Goal: Check status: Check status

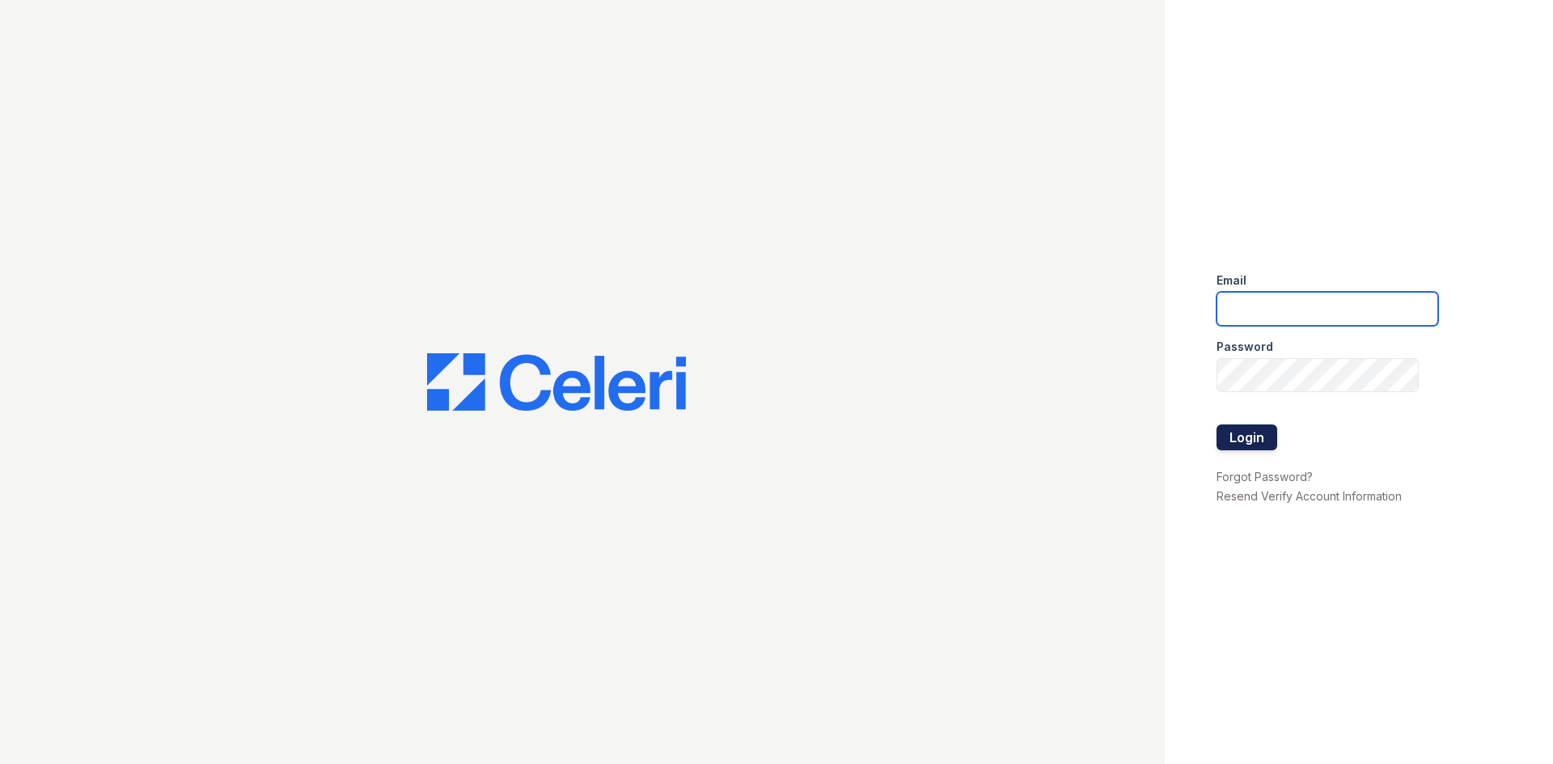
type input "[PERSON_NAME][EMAIL_ADDRESS][PERSON_NAME][DOMAIN_NAME]"
click at [1261, 436] on button "Login" at bounding box center [1246, 438] width 61 height 26
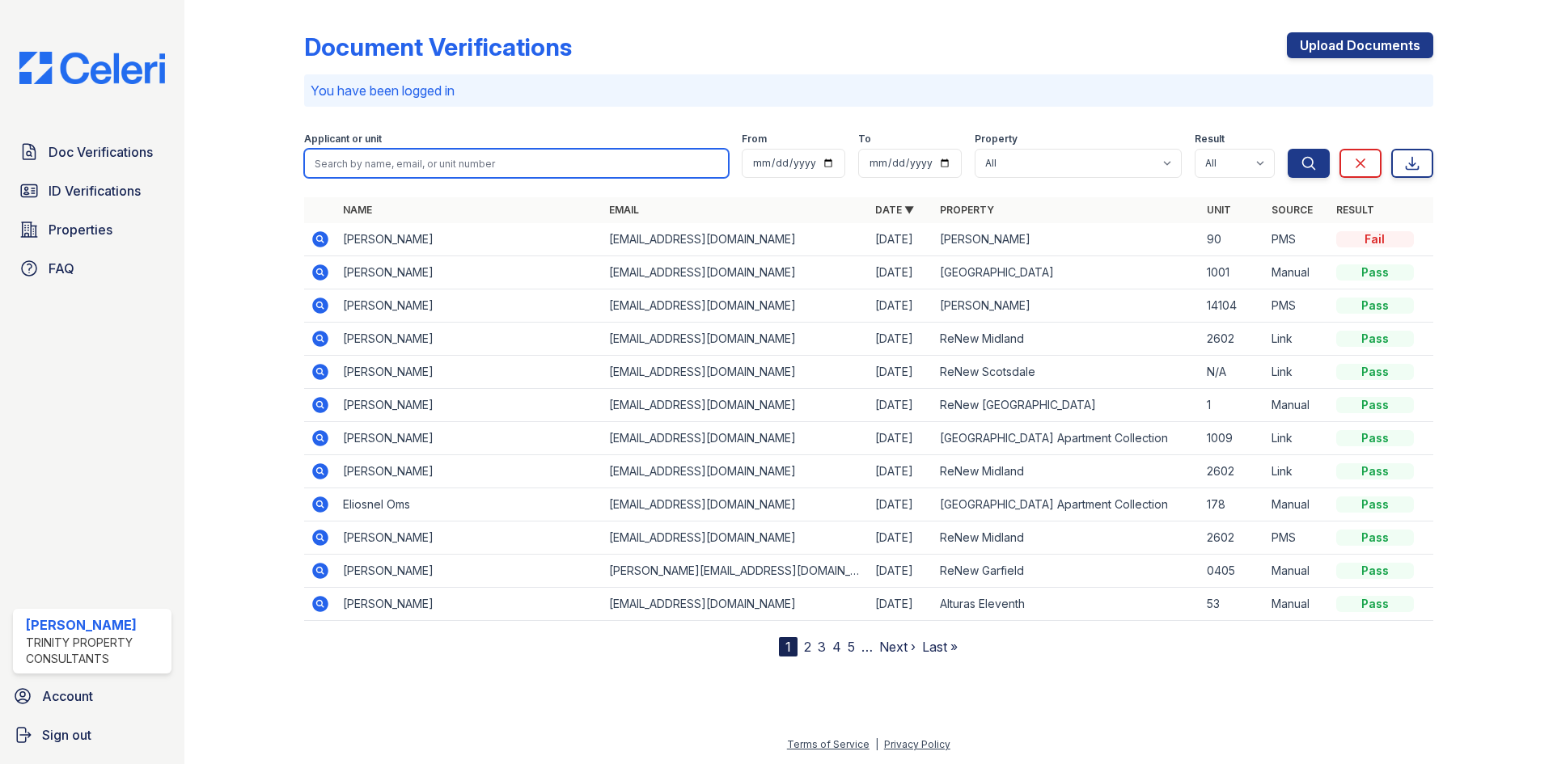
click at [467, 171] on input "search" at bounding box center [516, 163] width 425 height 29
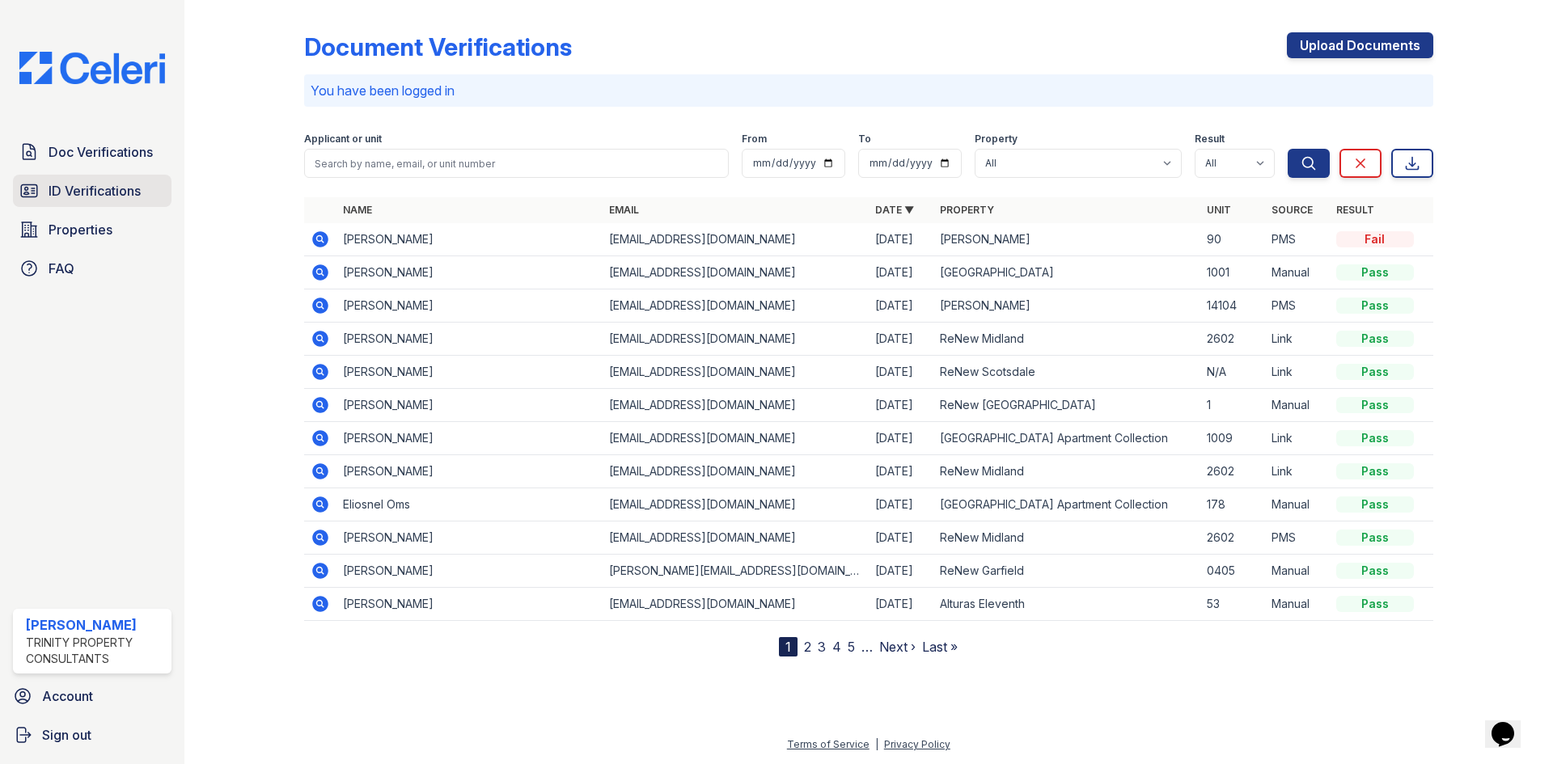
click at [82, 195] on span "ID Verifications" at bounding box center [95, 190] width 92 height 19
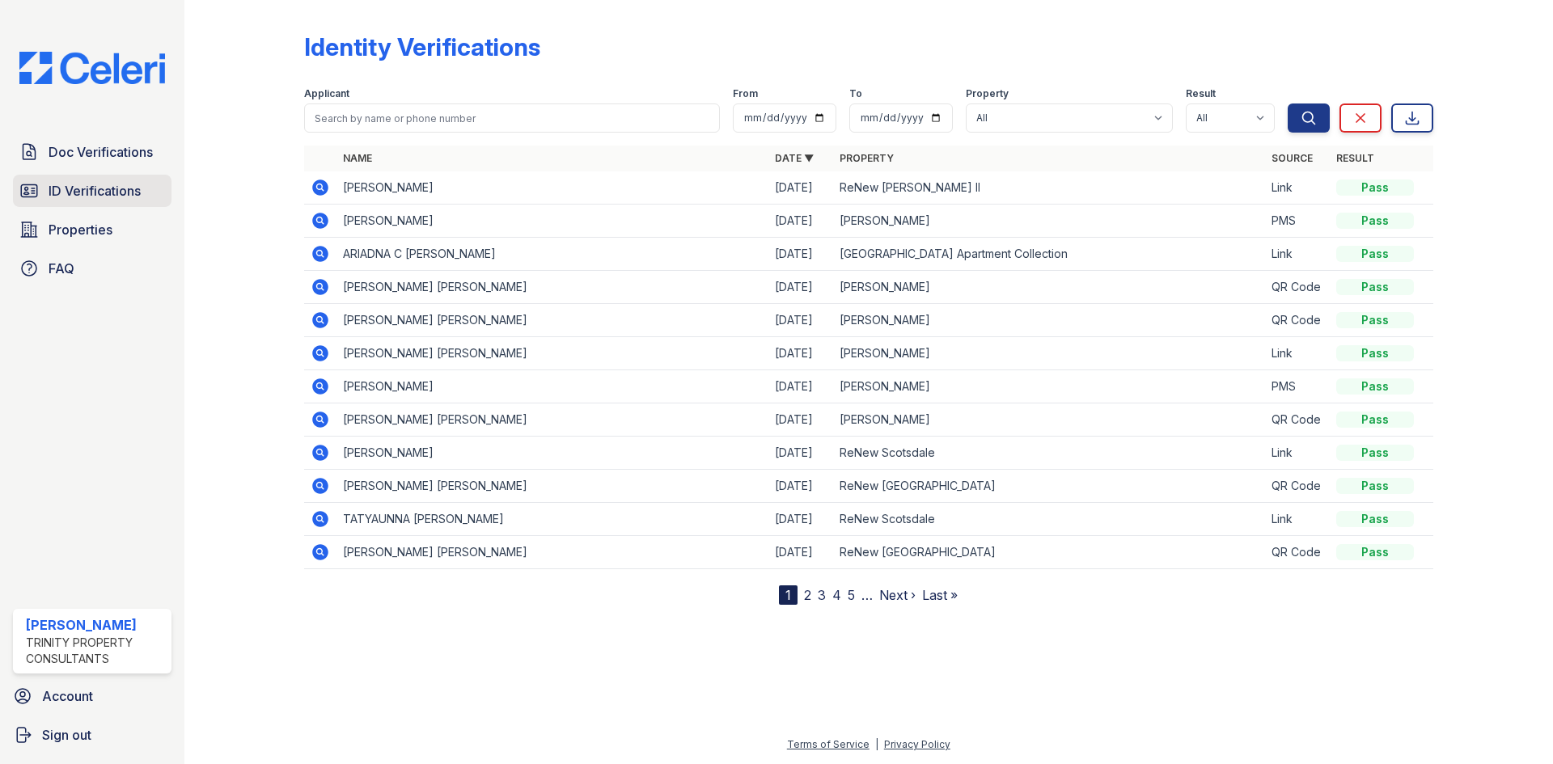
click at [125, 194] on span "ID Verifications" at bounding box center [95, 190] width 92 height 19
click at [1035, 119] on select "All Alturas [PERSON_NAME] Alturas Eleventh [GEOGRAPHIC_DATA] ReNew [PERSON_NAME…" at bounding box center [1069, 118] width 207 height 29
select select "63"
click at [967, 104] on select "All Alturas [PERSON_NAME] Alturas Eleventh [GEOGRAPHIC_DATA] ReNew [PERSON_NAME…" at bounding box center [1069, 118] width 207 height 29
click at [1307, 121] on icon "submit" at bounding box center [1308, 118] width 16 height 16
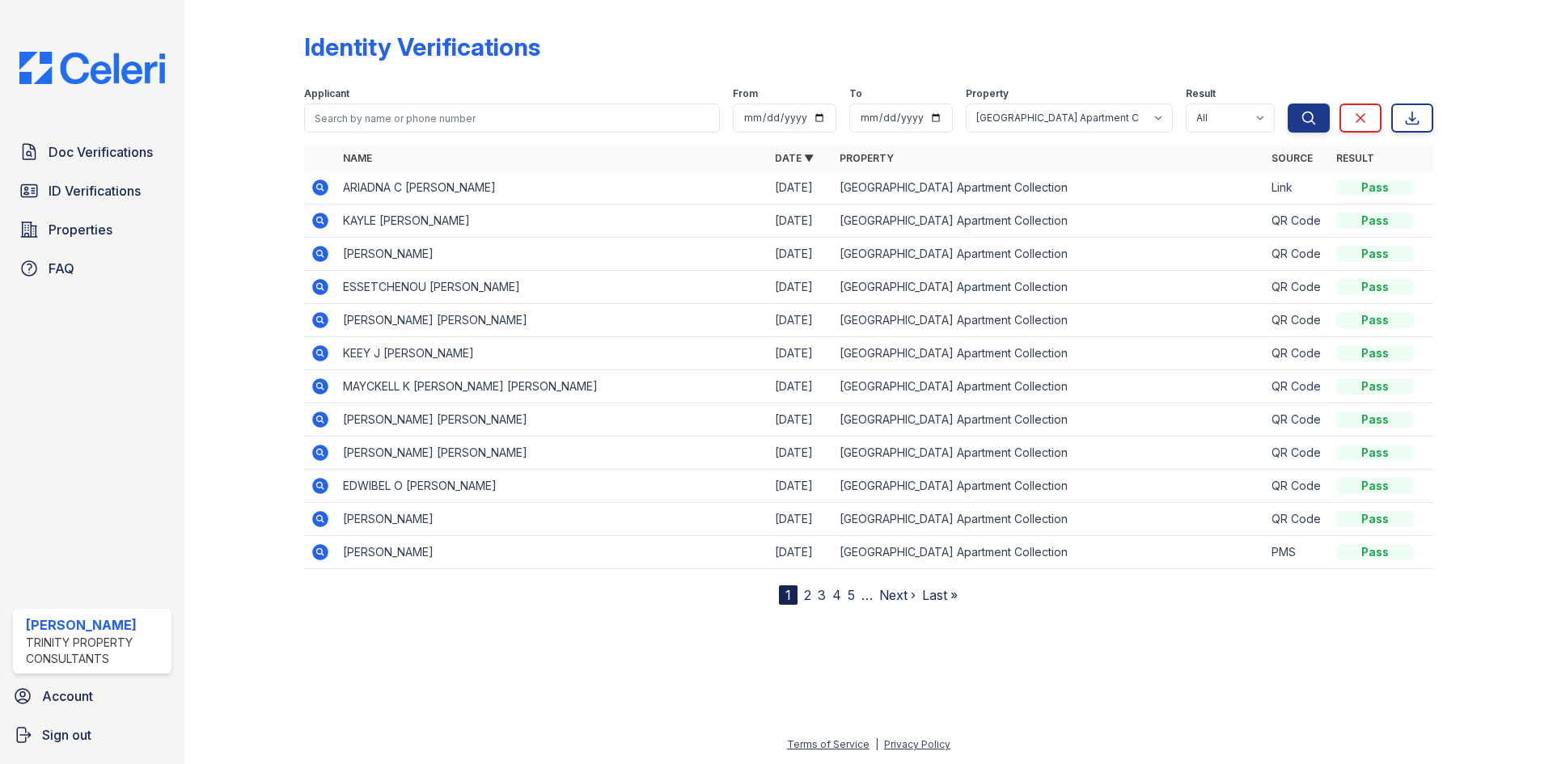
click at [807, 591] on link "2" at bounding box center [807, 595] width 7 height 16
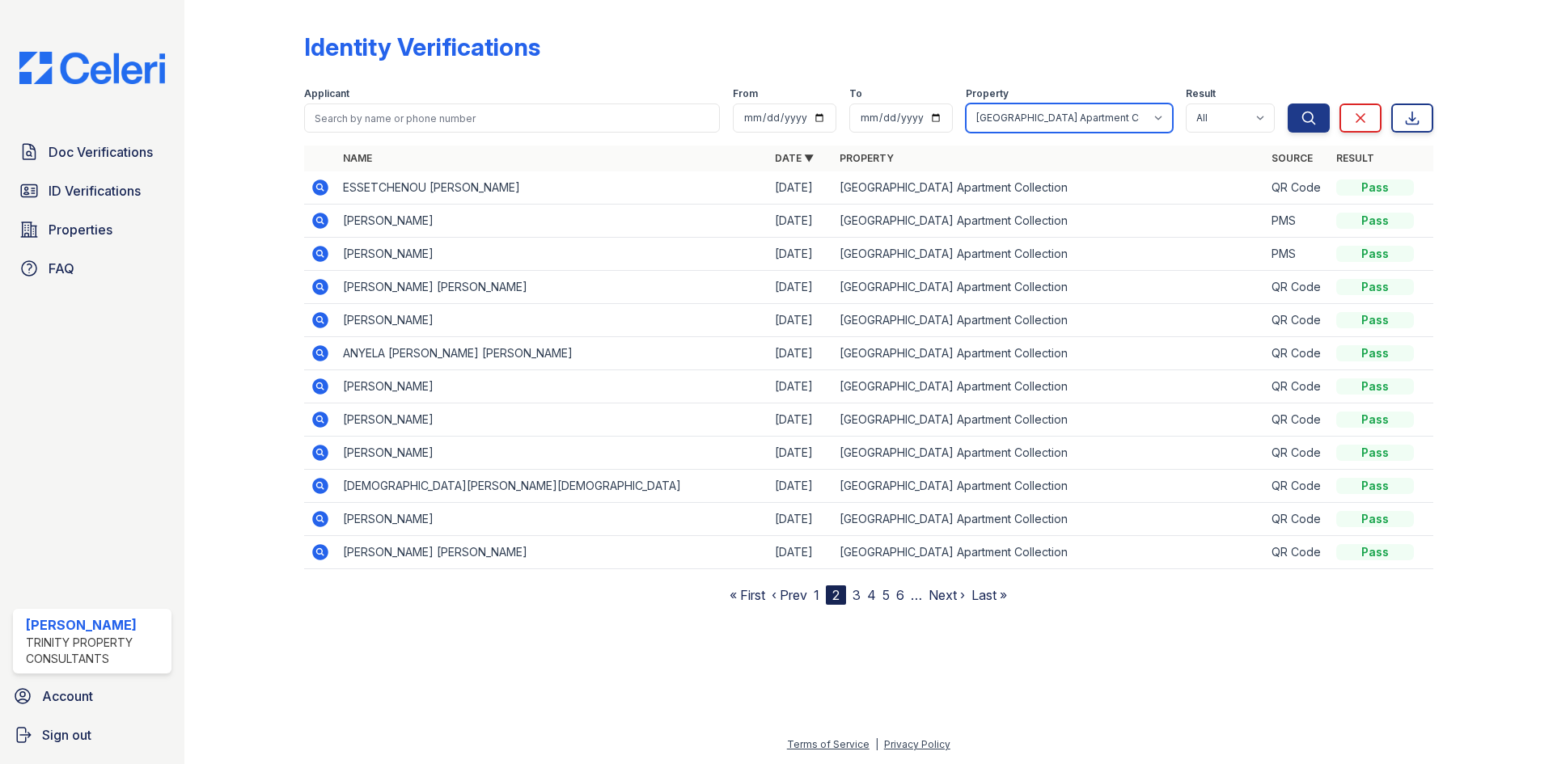
click at [1042, 120] on select "All Alturas [PERSON_NAME] Alturas Eleventh [GEOGRAPHIC_DATA] ReNew [PERSON_NAME…" at bounding box center [1069, 118] width 207 height 29
select select "64"
click at [967, 104] on select "All Alturas [PERSON_NAME] Alturas Eleventh [GEOGRAPHIC_DATA] ReNew [PERSON_NAME…" at bounding box center [1069, 118] width 207 height 29
click at [1293, 123] on button "Search" at bounding box center [1308, 118] width 42 height 29
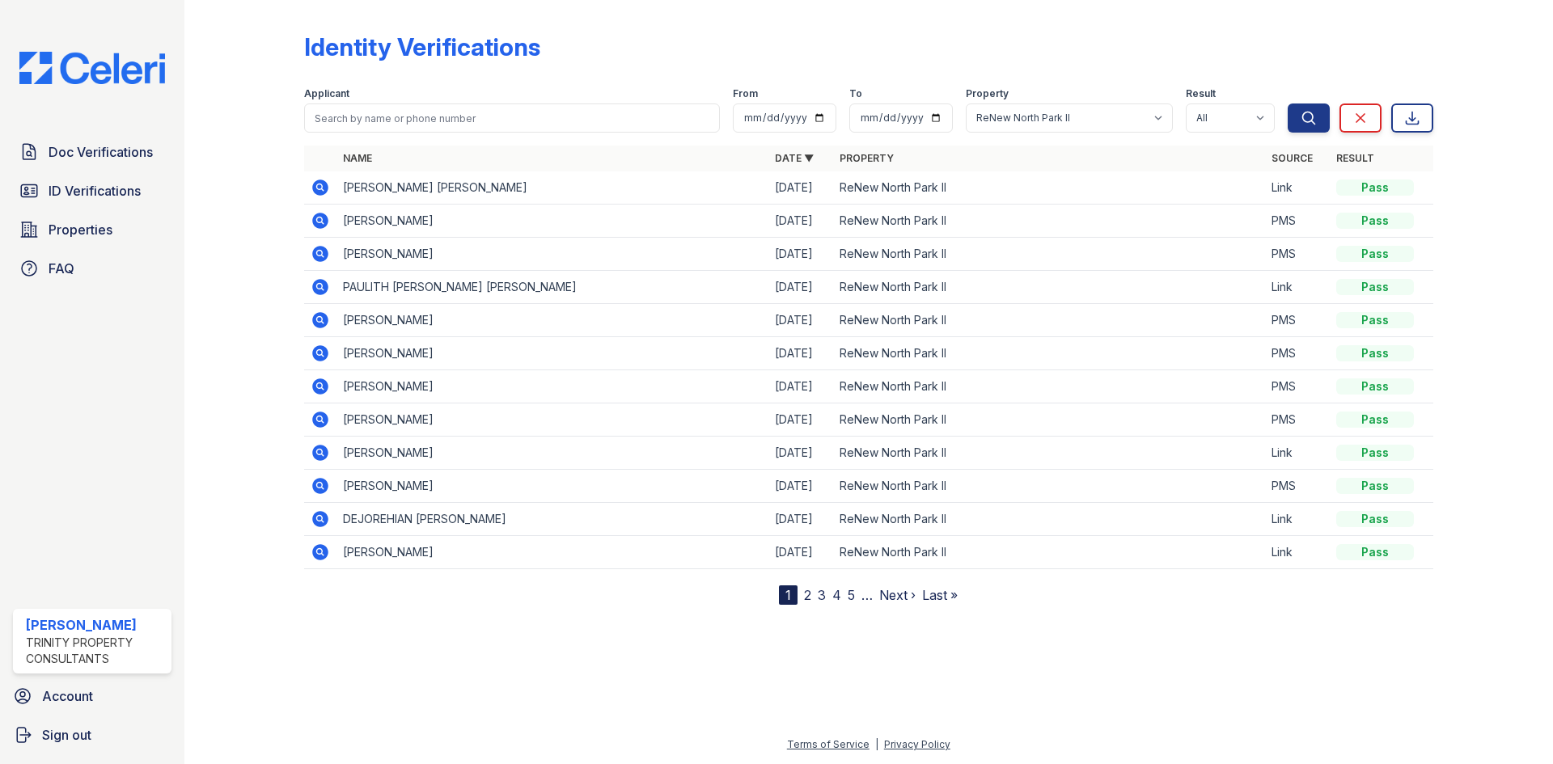
click at [804, 590] on link "2" at bounding box center [807, 595] width 7 height 16
click at [857, 598] on link "3" at bounding box center [856, 595] width 8 height 16
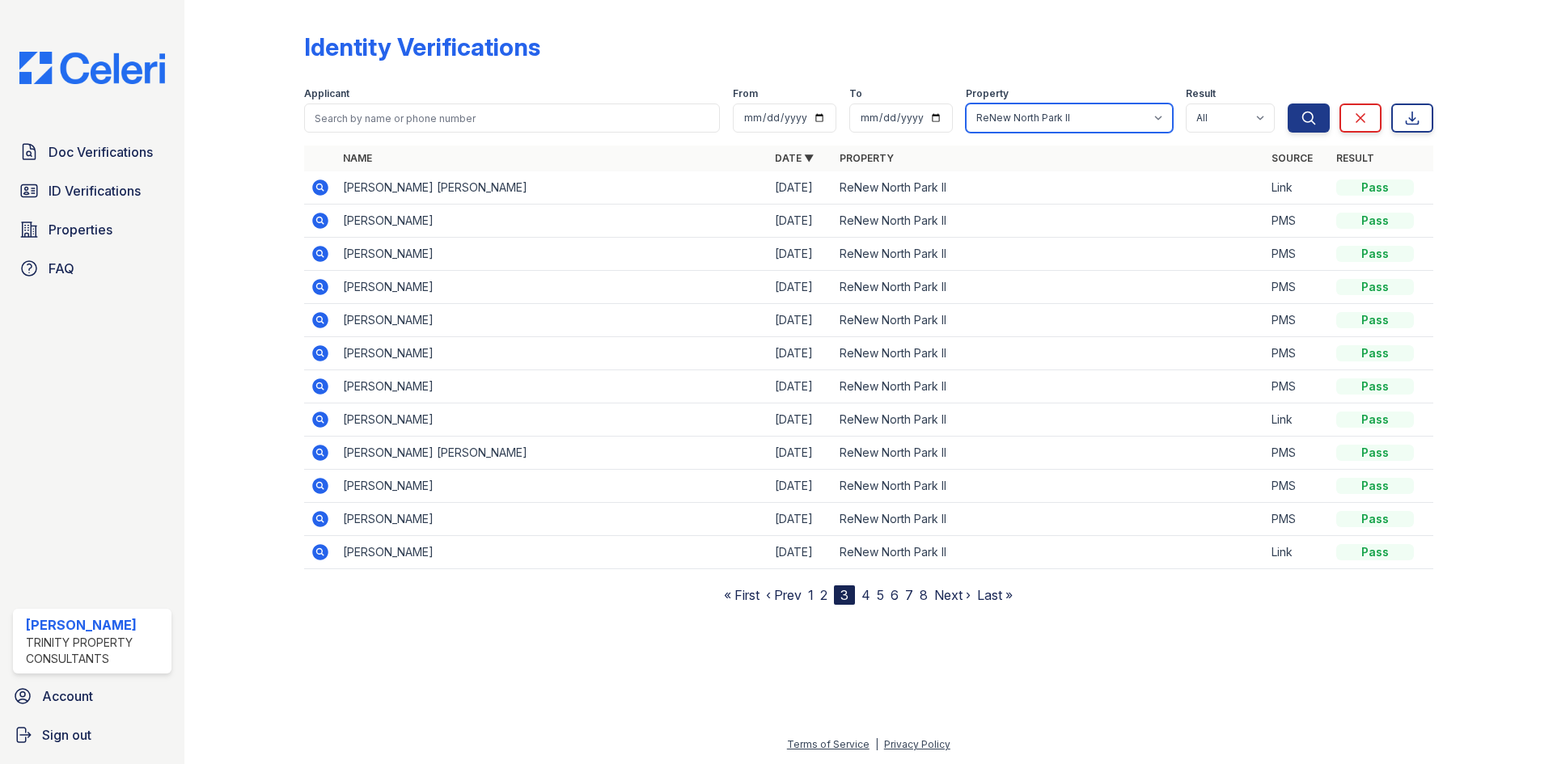
click at [1076, 125] on select "All Alturas [PERSON_NAME] Alturas Eleventh [GEOGRAPHIC_DATA] ReNew [PERSON_NAME…" at bounding box center [1069, 118] width 207 height 29
select select "63"
click at [967, 104] on select "All Alturas [PERSON_NAME] Alturas Eleventh [GEOGRAPHIC_DATA] ReNew [PERSON_NAME…" at bounding box center [1069, 118] width 207 height 29
click at [1318, 115] on button "Search" at bounding box center [1308, 118] width 42 height 29
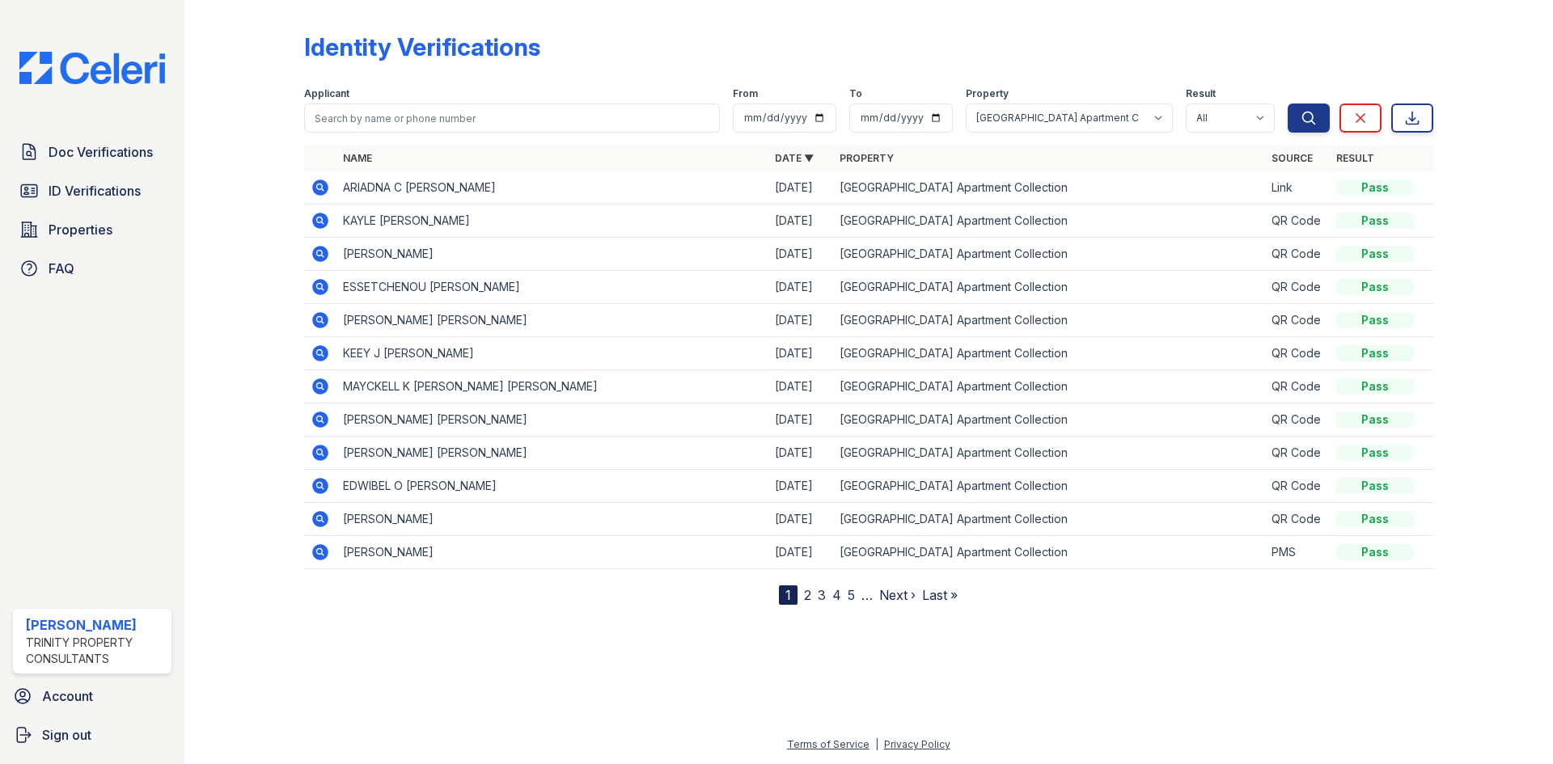
click at [813, 594] on nav "1 2 3 4 5 … Next › Last »" at bounding box center [868, 594] width 179 height 19
click at [805, 595] on link "2" at bounding box center [807, 595] width 7 height 16
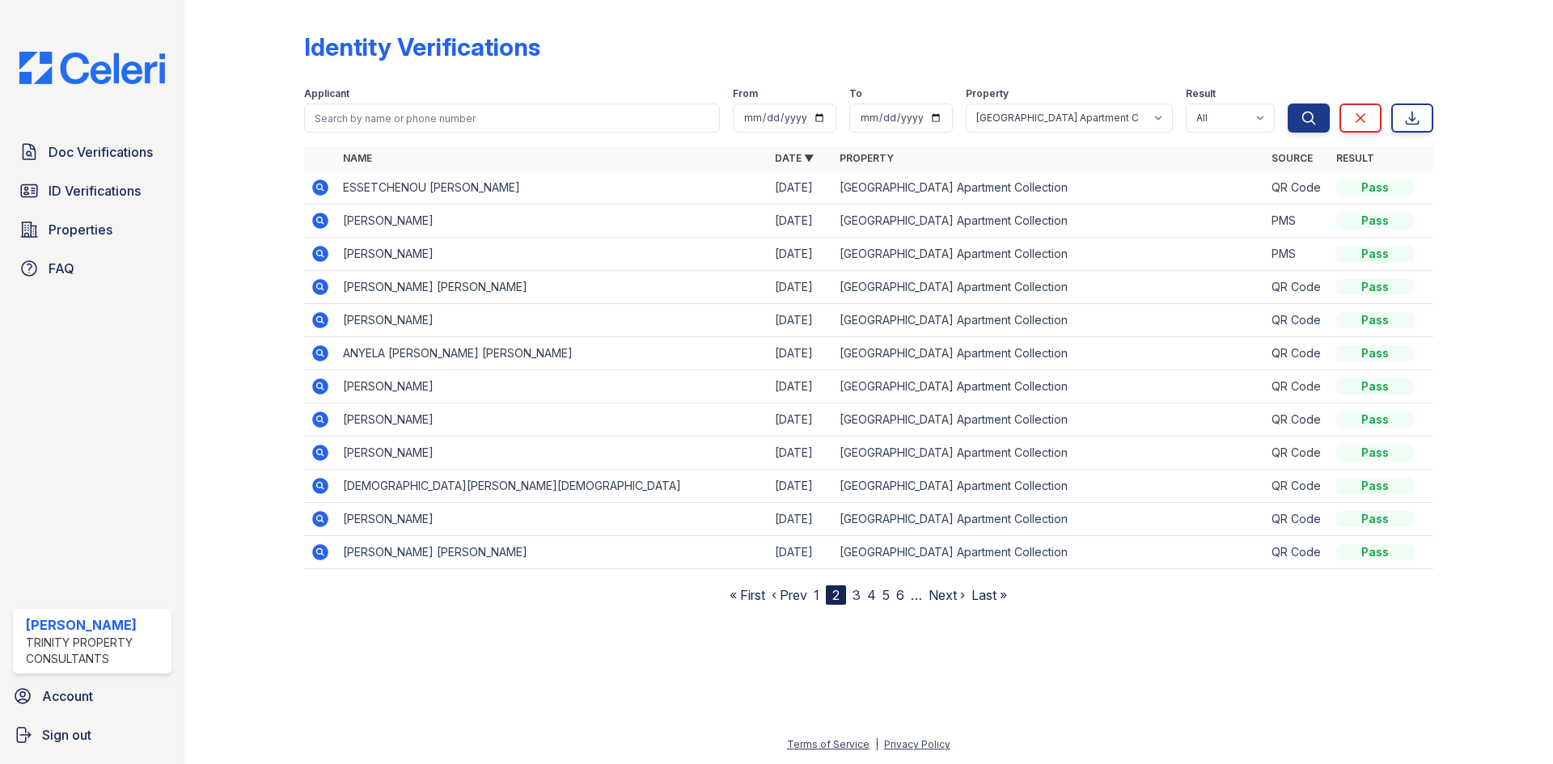
click at [328, 454] on icon at bounding box center [320, 452] width 19 height 19
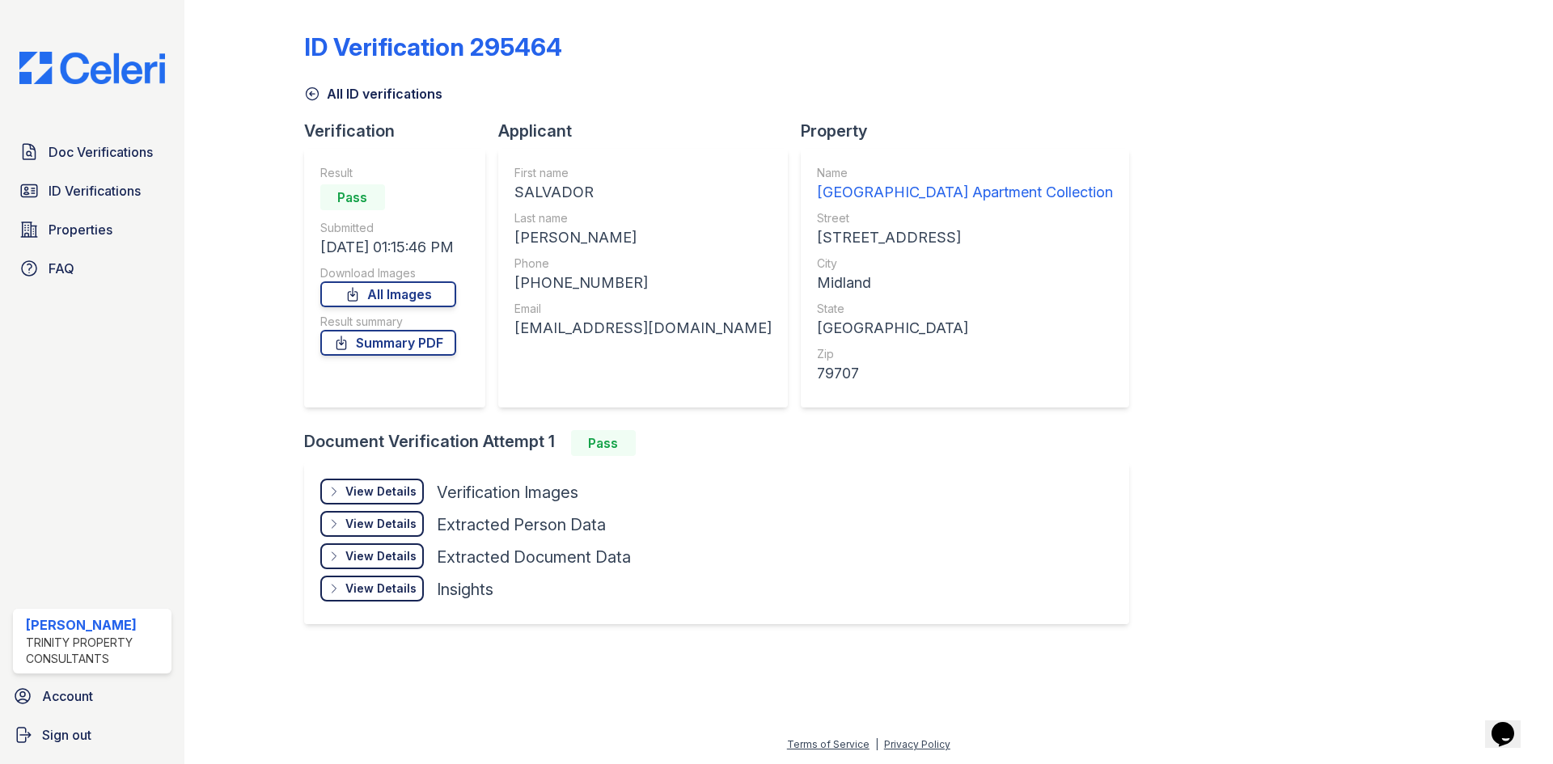
click at [366, 486] on div "View Details" at bounding box center [380, 492] width 71 height 16
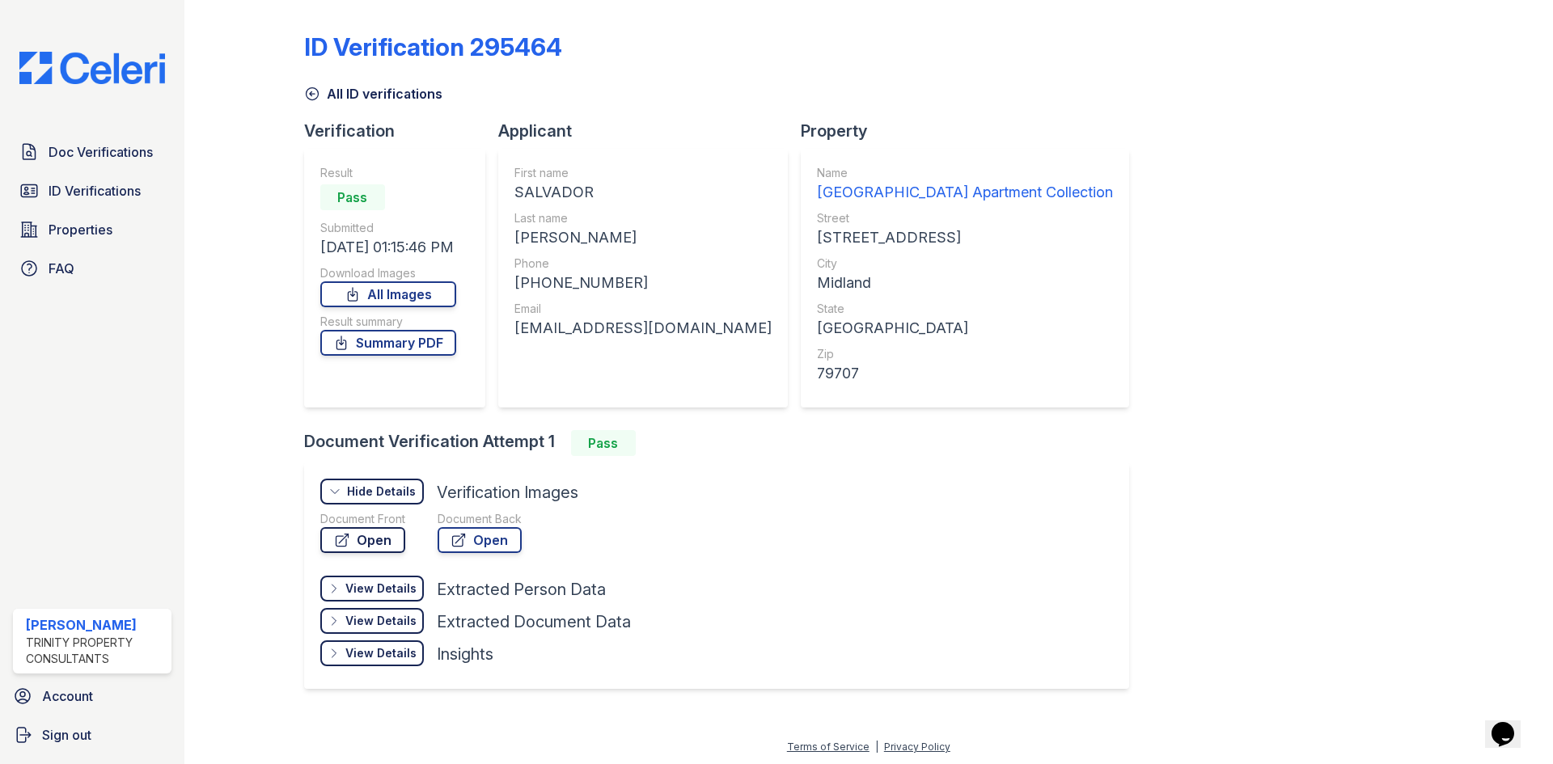
click at [368, 538] on link "Open" at bounding box center [362, 540] width 85 height 26
